Goal: Information Seeking & Learning: Learn about a topic

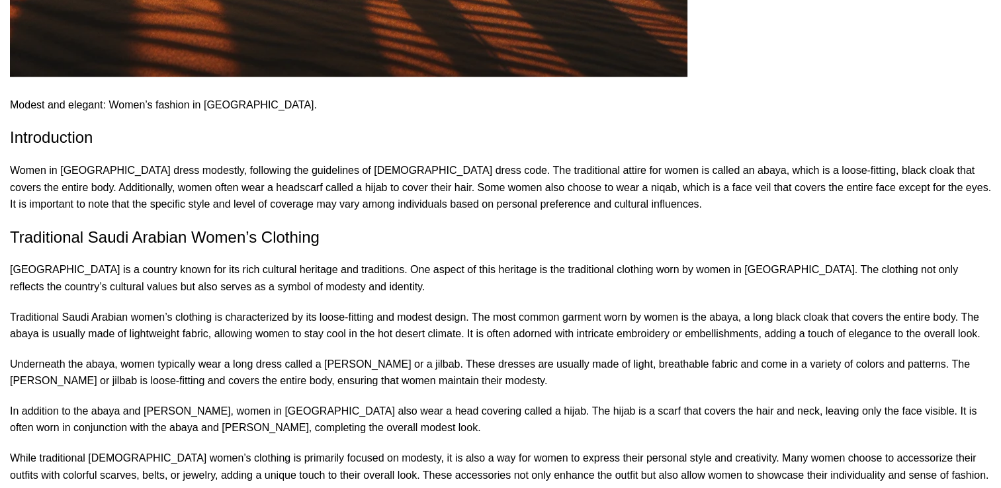
scroll to position [881, 0]
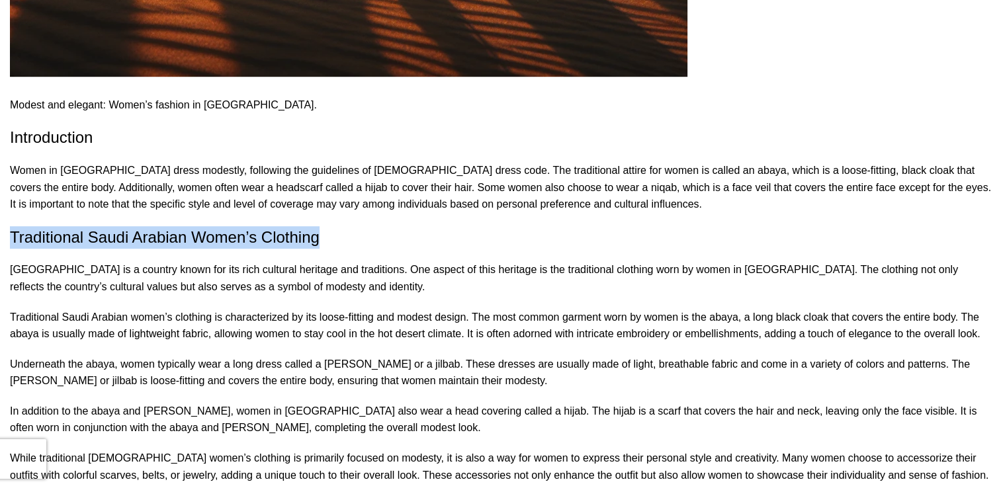
drag, startPoint x: 106, startPoint y: 75, endPoint x: 515, endPoint y: 68, distance: 408.8
